Goal: Task Accomplishment & Management: Use online tool/utility

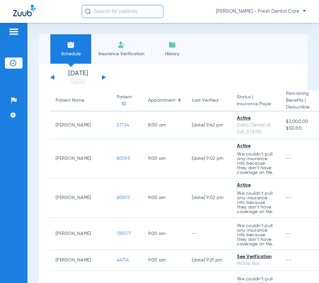
click at [106, 6] on input "text" at bounding box center [123, 11] width 82 height 13
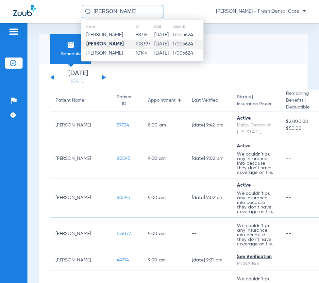
type input "[PERSON_NAME]"
click at [154, 45] on td "108397" at bounding box center [144, 44] width 19 height 9
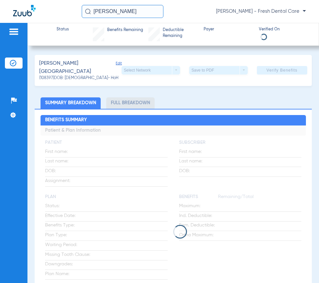
type input "[GEOGRAPHIC_DATA]"
type input "[PERSON_NAME]"
type input "[DATE]"
type input "931748159"
type input "1825011"
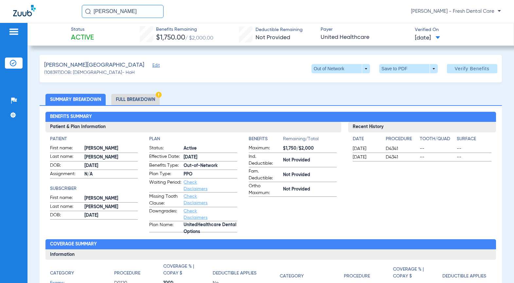
click at [152, 67] on span "Edit" at bounding box center [155, 66] width 6 height 6
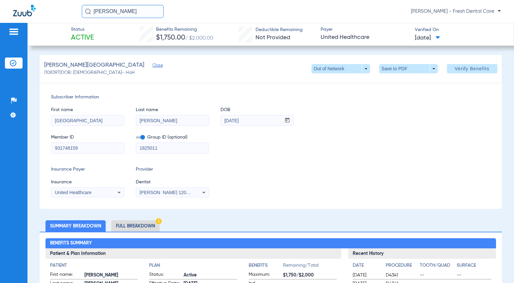
click at [162, 189] on div "[PERSON_NAME] 1205138252" at bounding box center [172, 193] width 73 height 8
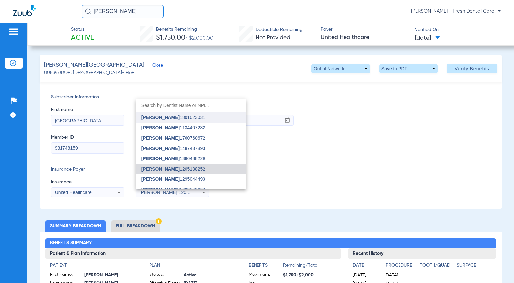
click at [162, 117] on span "[PERSON_NAME]" at bounding box center [160, 117] width 38 height 5
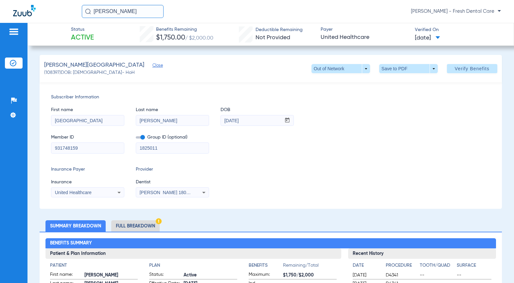
click at [137, 220] on li "Full Breakdown" at bounding box center [135, 225] width 48 height 11
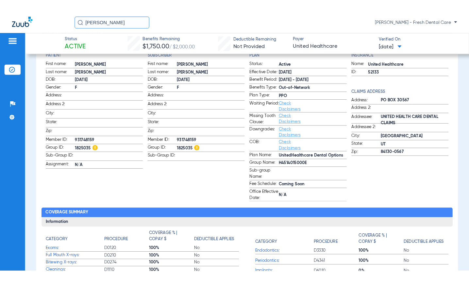
scroll to position [261, 0]
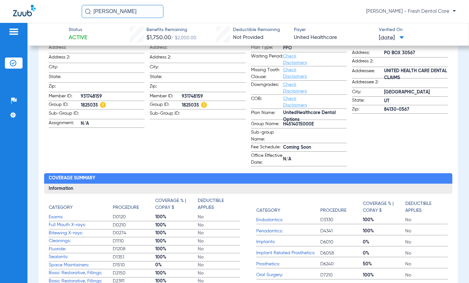
drag, startPoint x: 147, startPoint y: 11, endPoint x: 87, endPoint y: 9, distance: 60.2
click at [87, 9] on div "[PERSON_NAME]" at bounding box center [123, 11] width 82 height 13
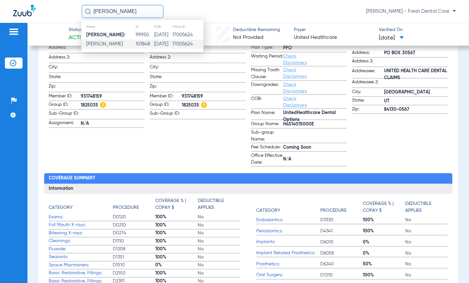
type input "[PERSON_NAME]"
click at [139, 43] on td "101848" at bounding box center [144, 44] width 18 height 9
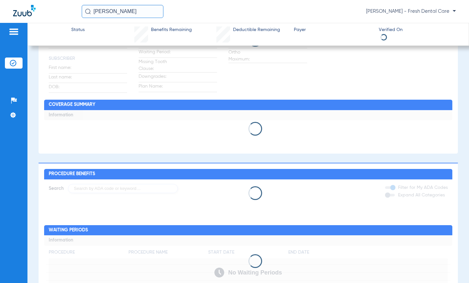
scroll to position [196, 0]
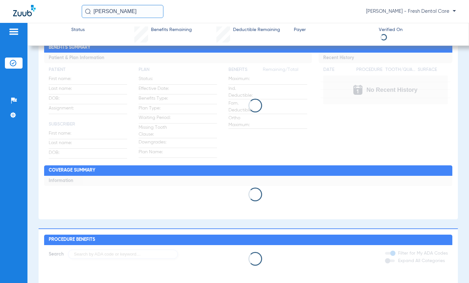
type input "[PERSON_NAME]"
type input "Toro"
type input "[DATE]"
type input "993844918"
type input "1825011"
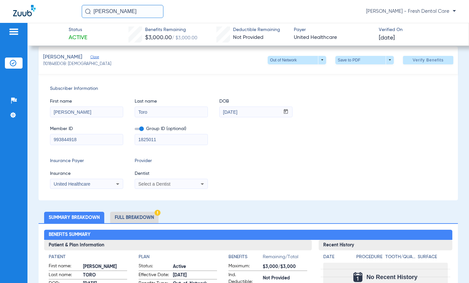
scroll to position [0, 0]
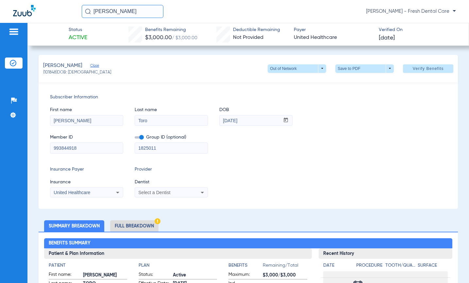
click at [145, 222] on li "Full Breakdown" at bounding box center [134, 225] width 48 height 11
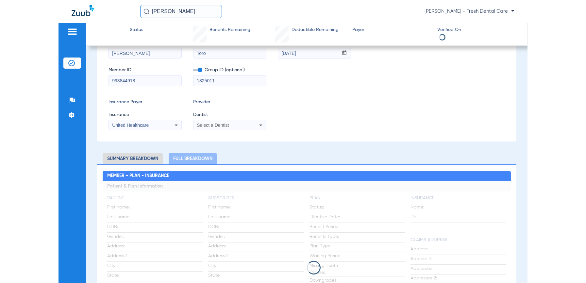
scroll to position [87, 0]
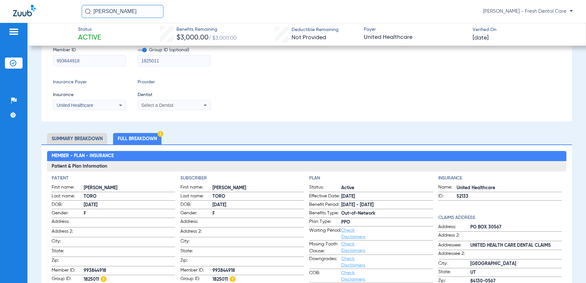
click at [151, 134] on li "Full Breakdown" at bounding box center [137, 138] width 48 height 11
click at [146, 140] on li "Full Breakdown" at bounding box center [137, 138] width 48 height 11
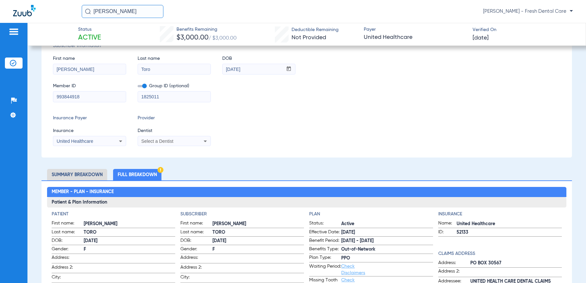
scroll to position [43, 0]
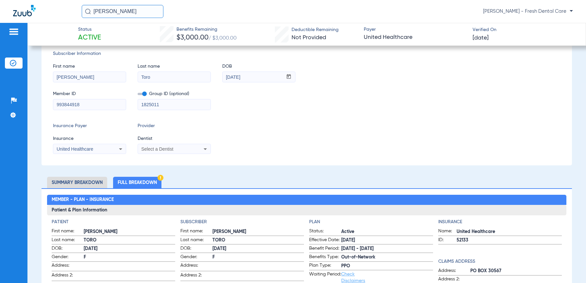
click at [139, 6] on input "[PERSON_NAME]" at bounding box center [123, 11] width 82 height 13
click at [177, 150] on div "Select a Dentist" at bounding box center [167, 149] width 53 height 5
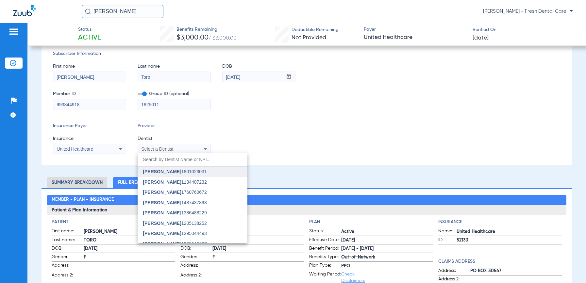
click at [175, 172] on span "[PERSON_NAME]" at bounding box center [162, 171] width 38 height 5
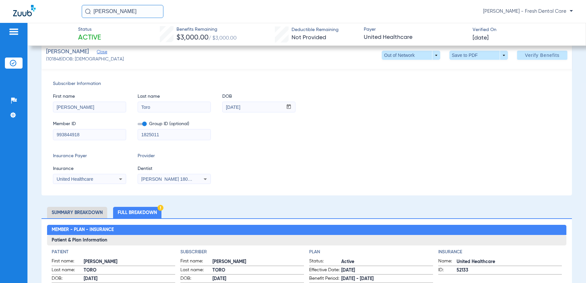
scroll to position [0, 0]
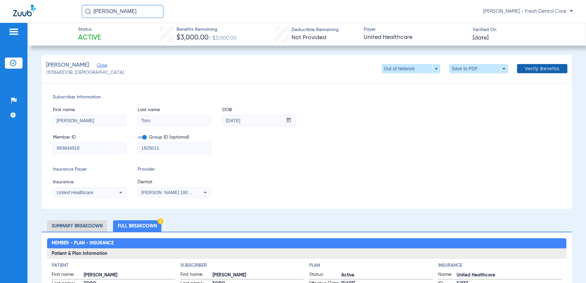
click at [319, 73] on span at bounding box center [542, 69] width 50 height 16
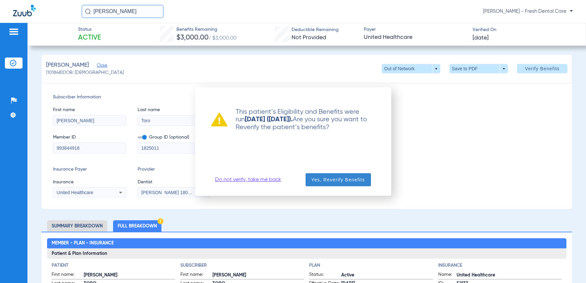
click at [316, 184] on span "button" at bounding box center [338, 180] width 65 height 16
